Goal: Find specific page/section: Find specific page/section

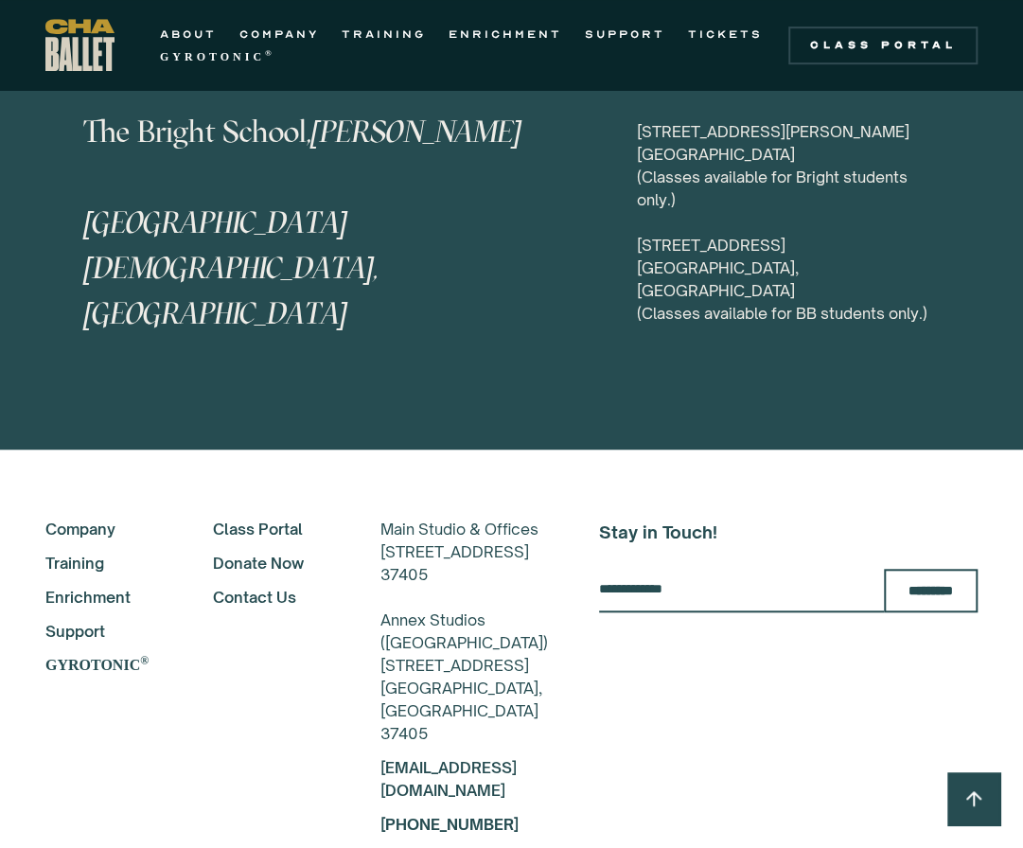
scroll to position [9703, 0]
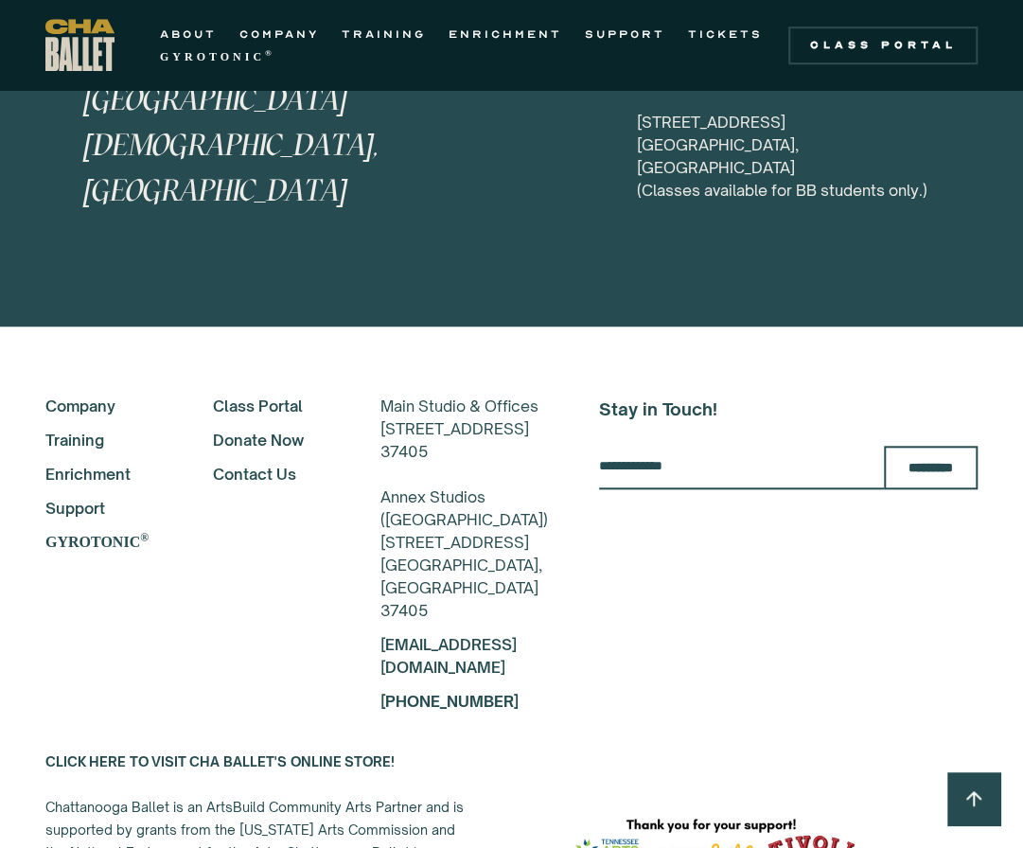
click at [397, 34] on link "TRAINING" at bounding box center [384, 34] width 84 height 23
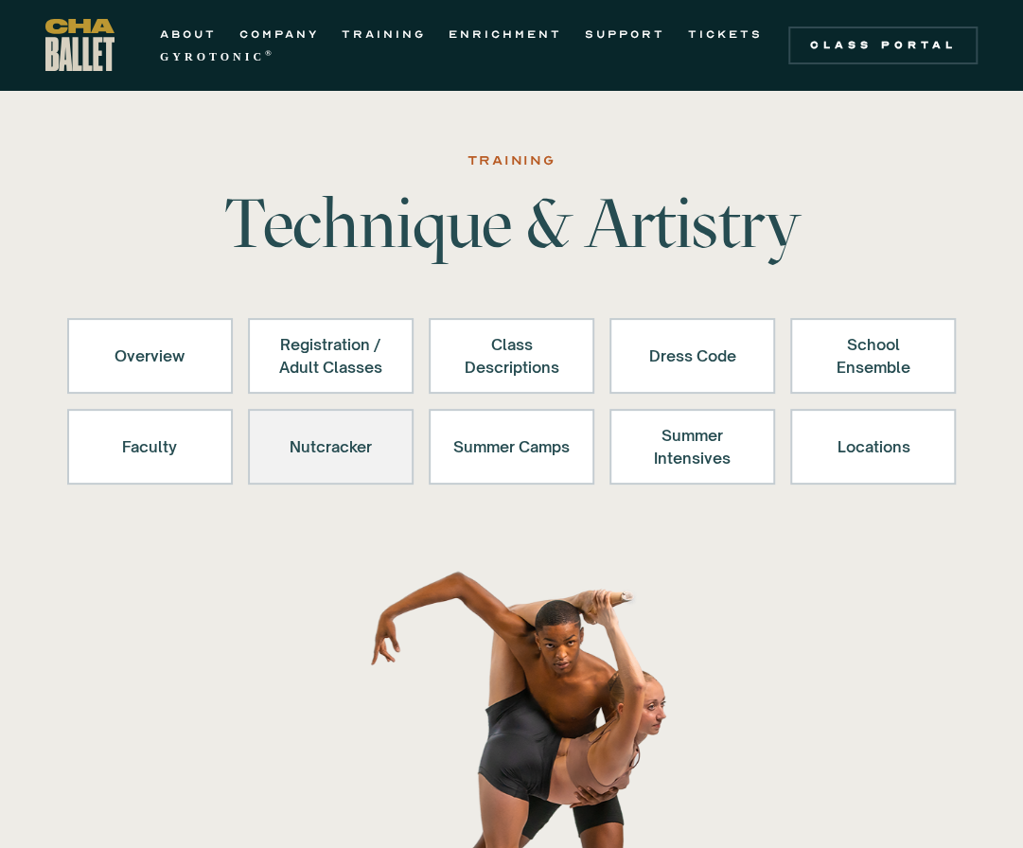
click at [343, 468] on div "Nutcracker" at bounding box center [331, 446] width 116 height 45
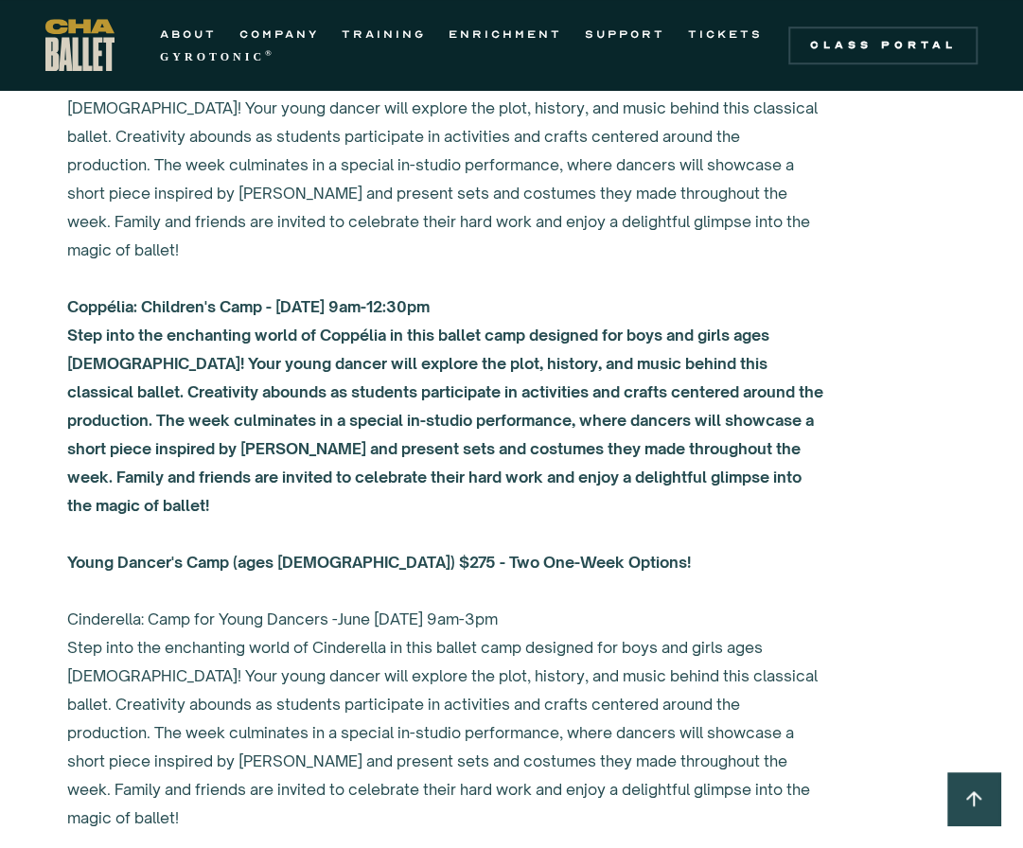
scroll to position [6828, 0]
